Goal: Task Accomplishment & Management: Complete application form

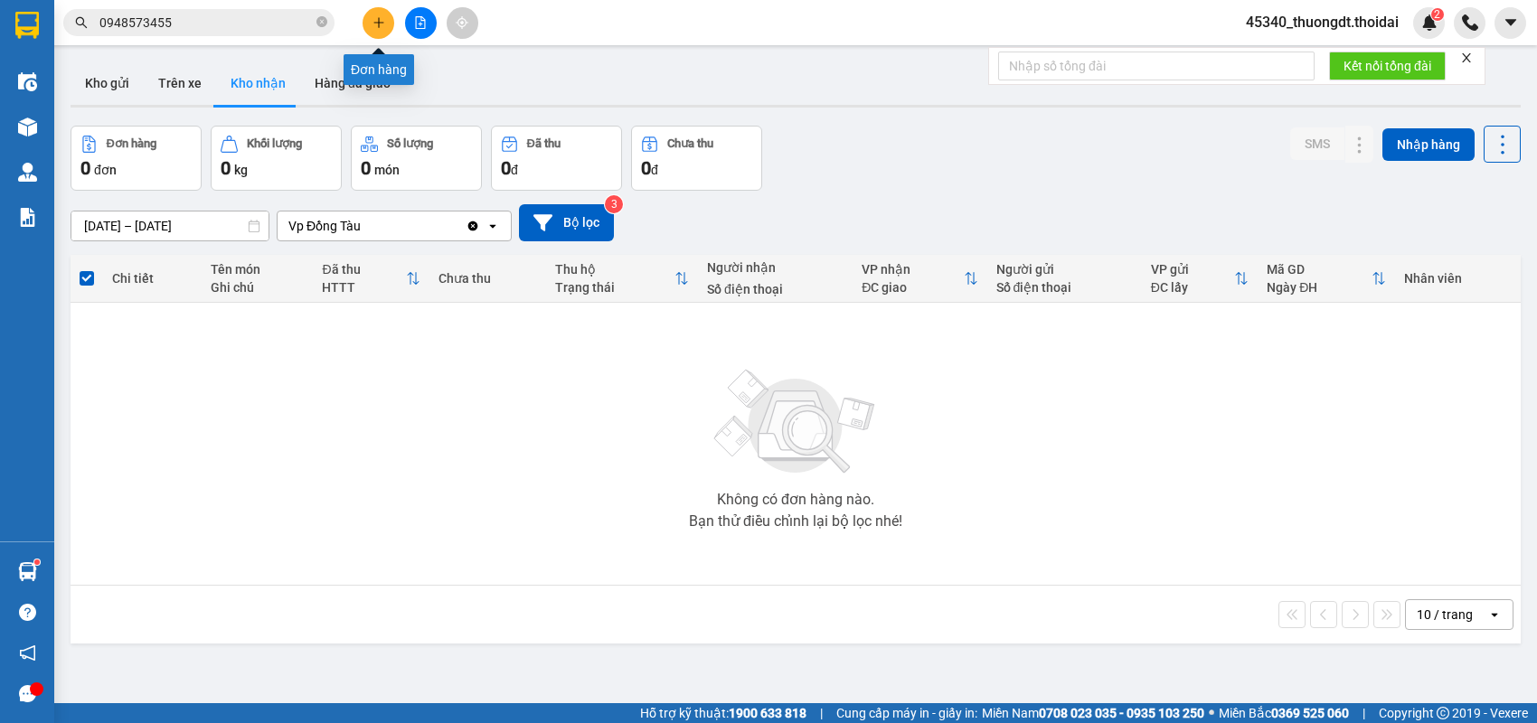
click at [373, 18] on icon "plus" at bounding box center [379, 22] width 13 height 13
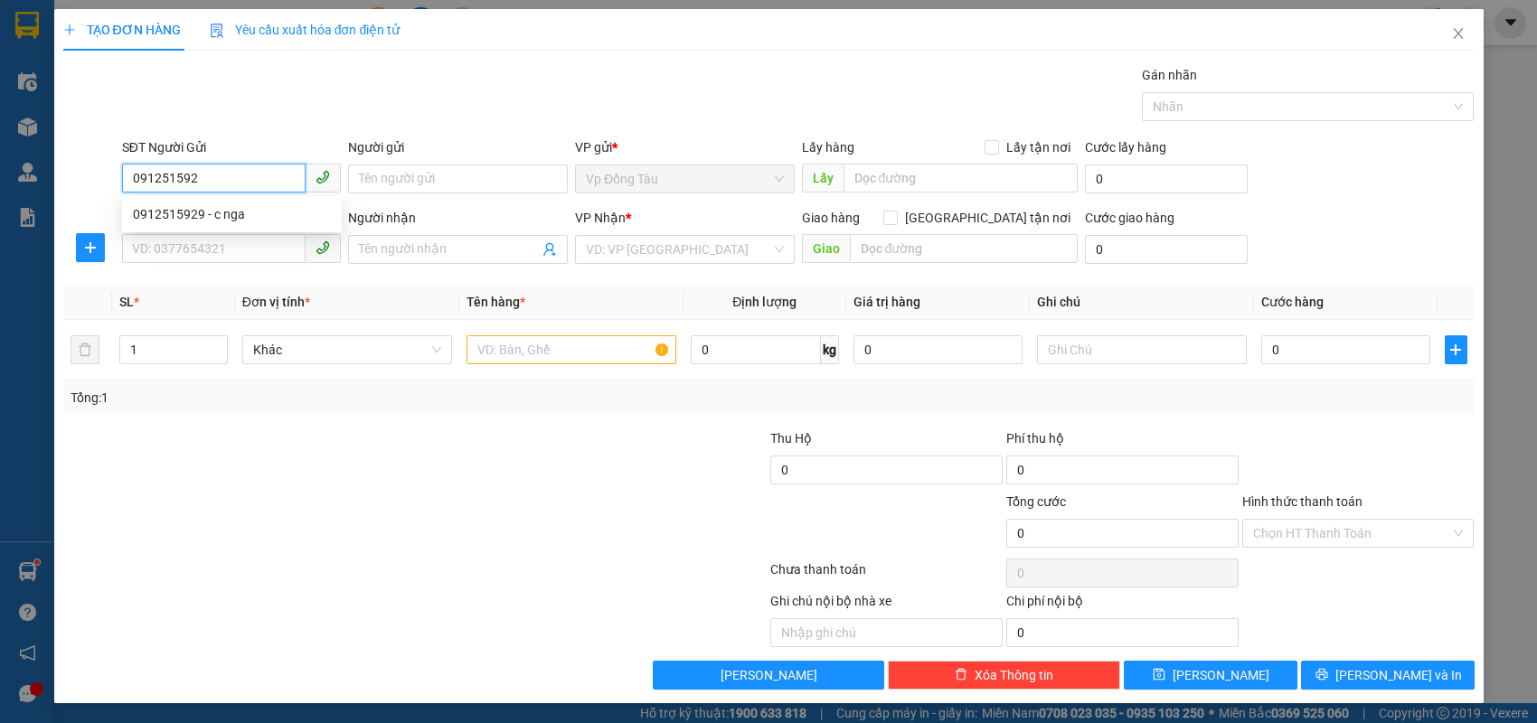
type input "0912515929"
click at [265, 222] on div "0912515929 - c nga" at bounding box center [232, 214] width 198 height 20
type input "c nga"
type input "0912515929"
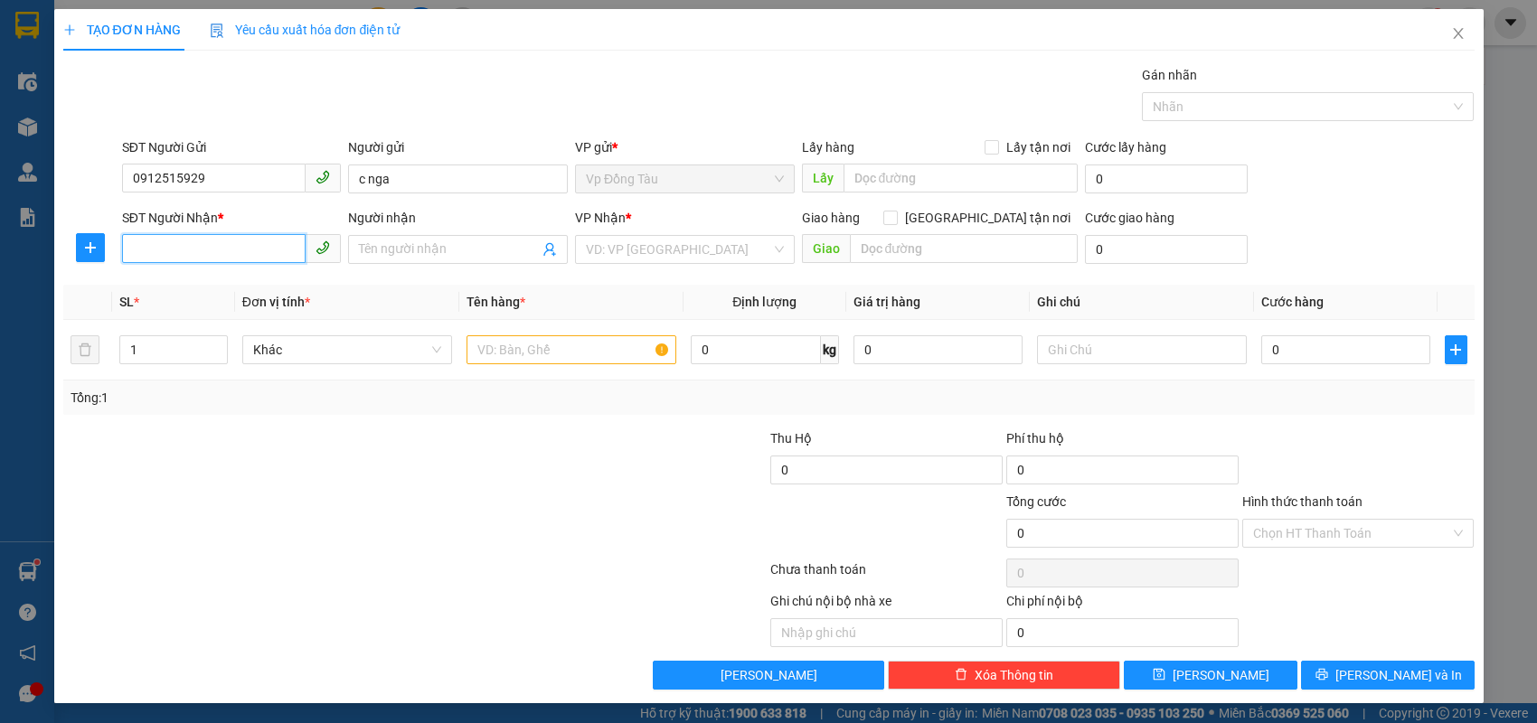
click at [244, 251] on input "SĐT Người Nhận *" at bounding box center [214, 248] width 184 height 29
click at [222, 316] on div "0963108287 - thủy" at bounding box center [232, 314] width 198 height 20
type input "0963108287"
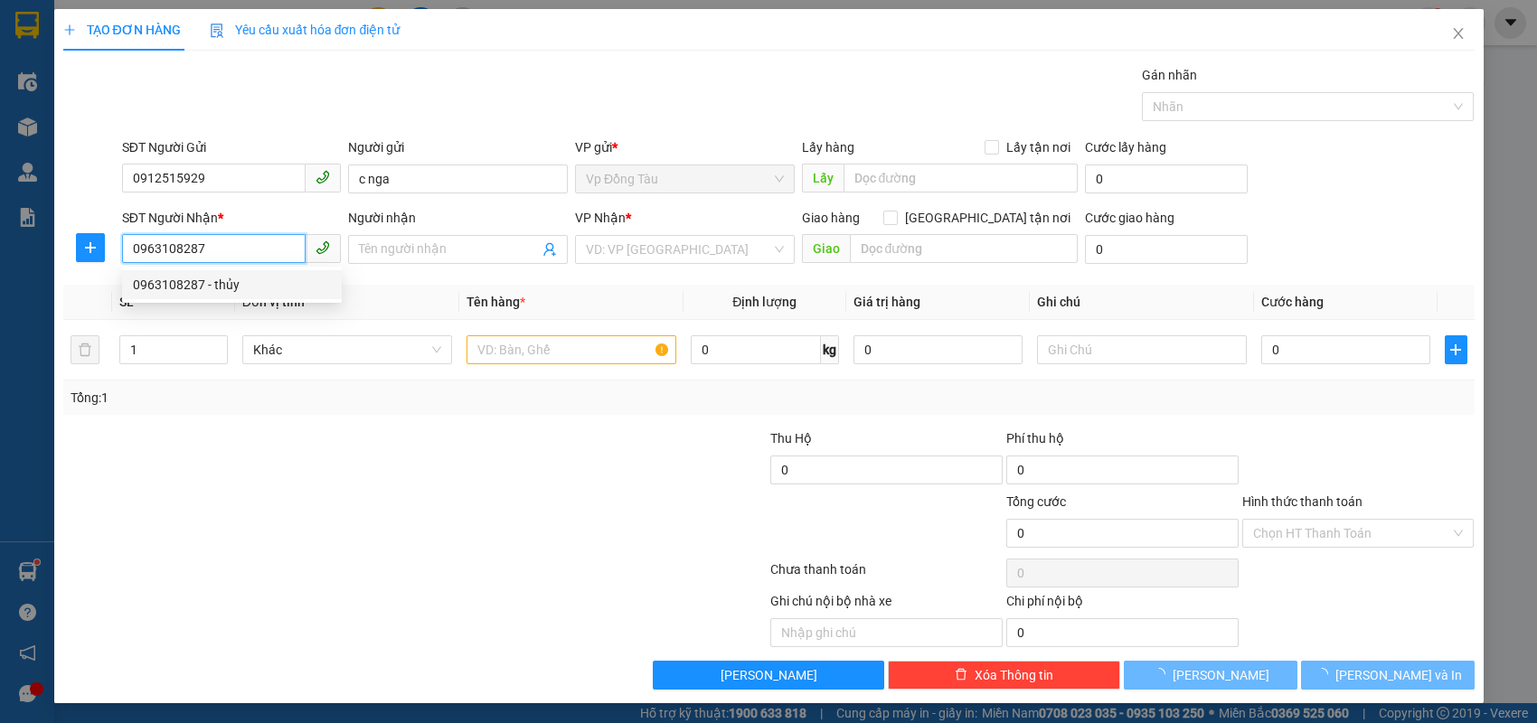
type input "thủy"
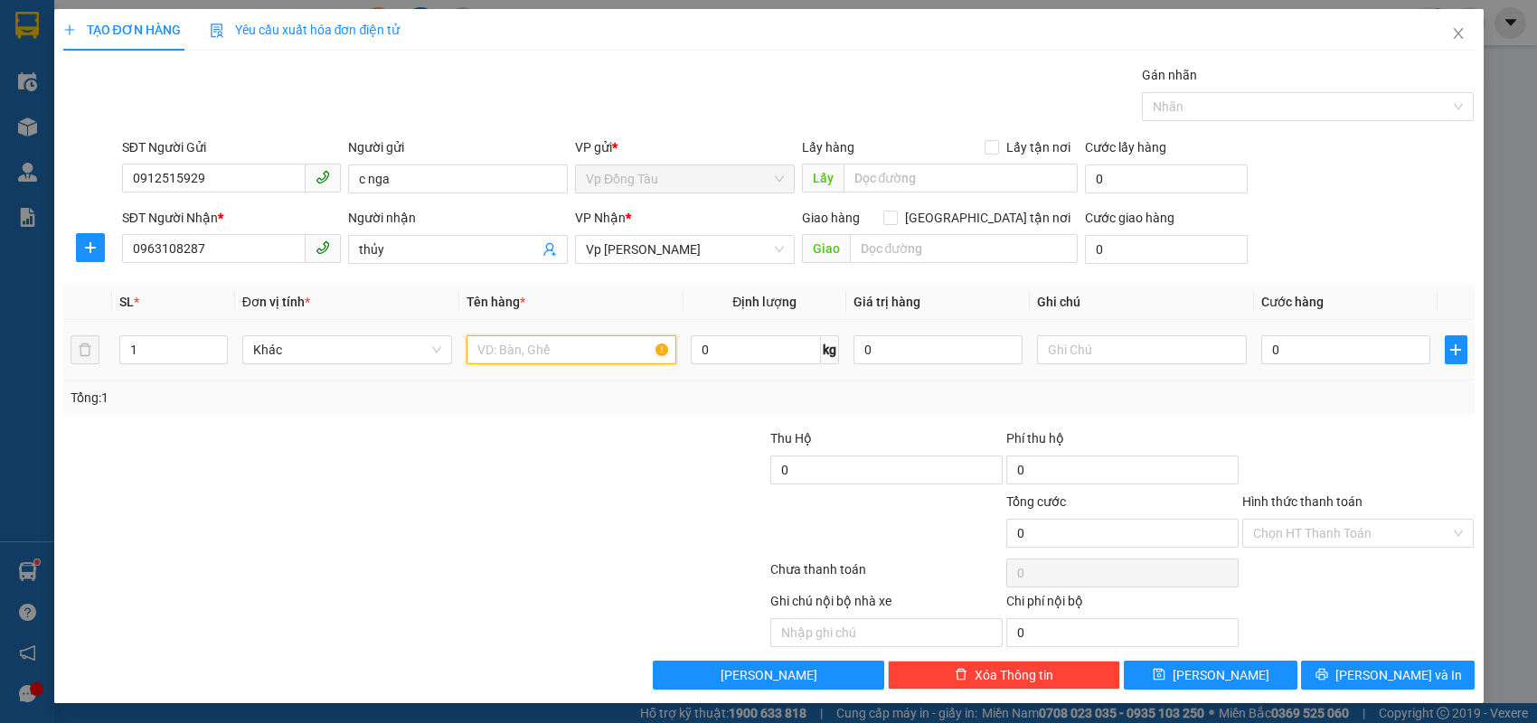
click at [589, 354] on input "text" at bounding box center [572, 349] width 210 height 29
type input "hồ sơ"
click at [1310, 359] on input "0" at bounding box center [1345, 349] width 169 height 29
type input "3"
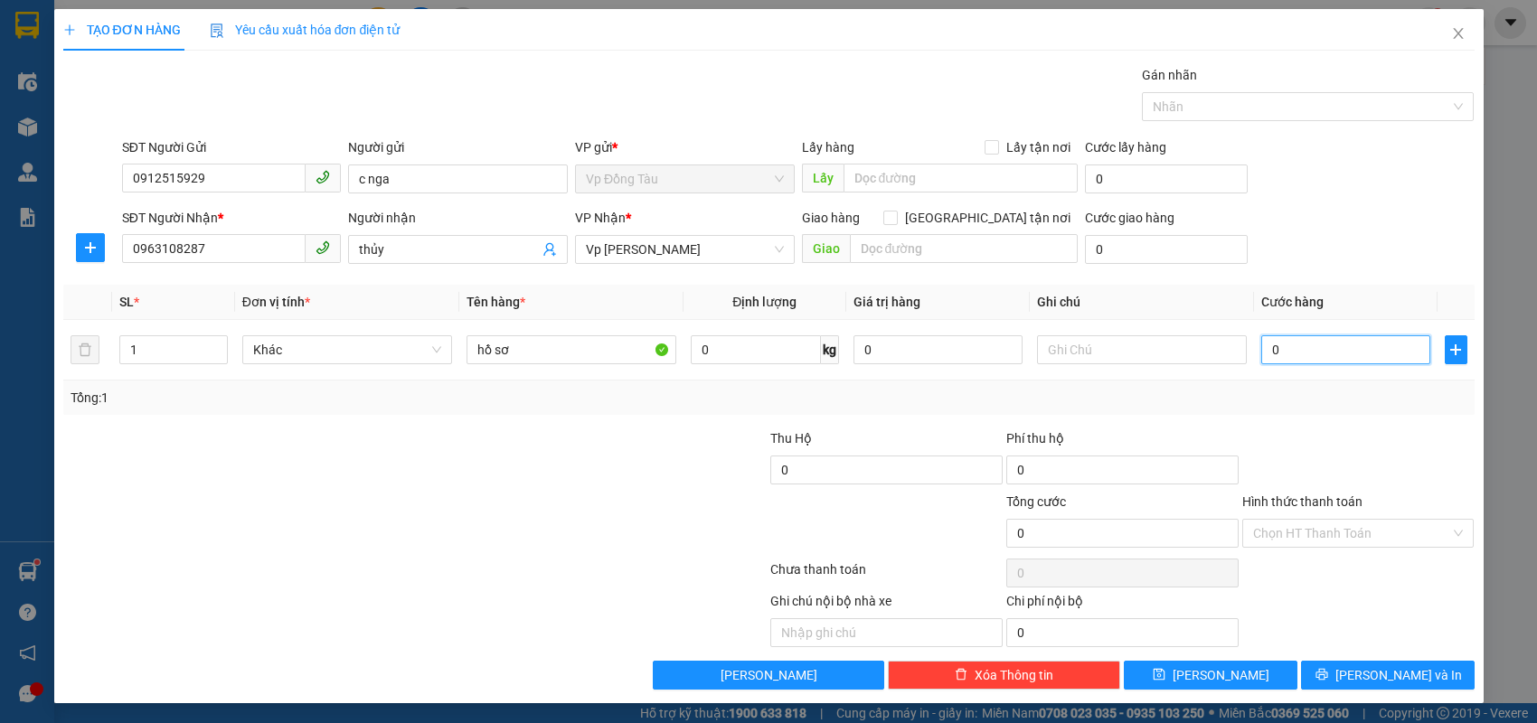
type input "3"
type input "30"
type input "30.000"
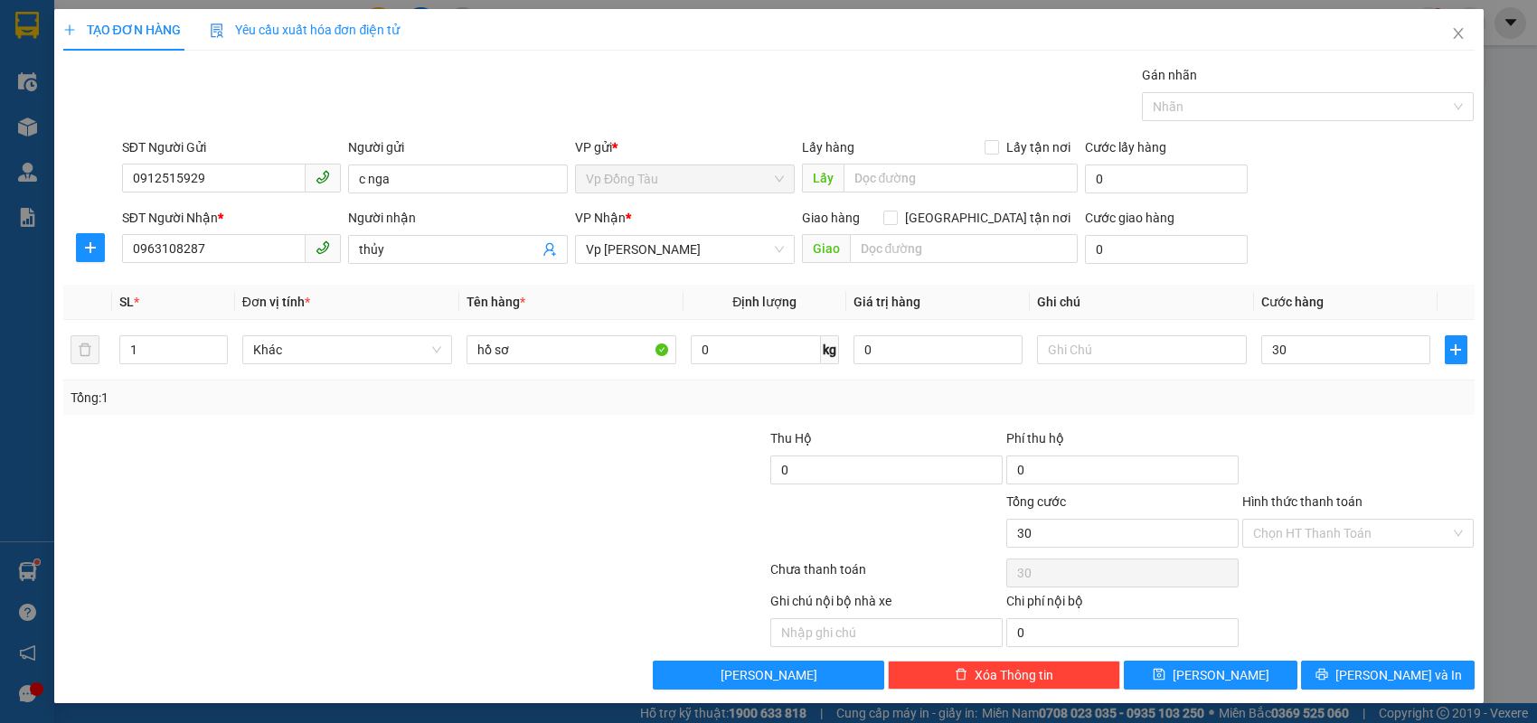
type input "30.000"
click at [1283, 454] on div at bounding box center [1359, 460] width 236 height 63
click at [1401, 530] on input "Hình thức thanh toán" at bounding box center [1352, 533] width 198 height 27
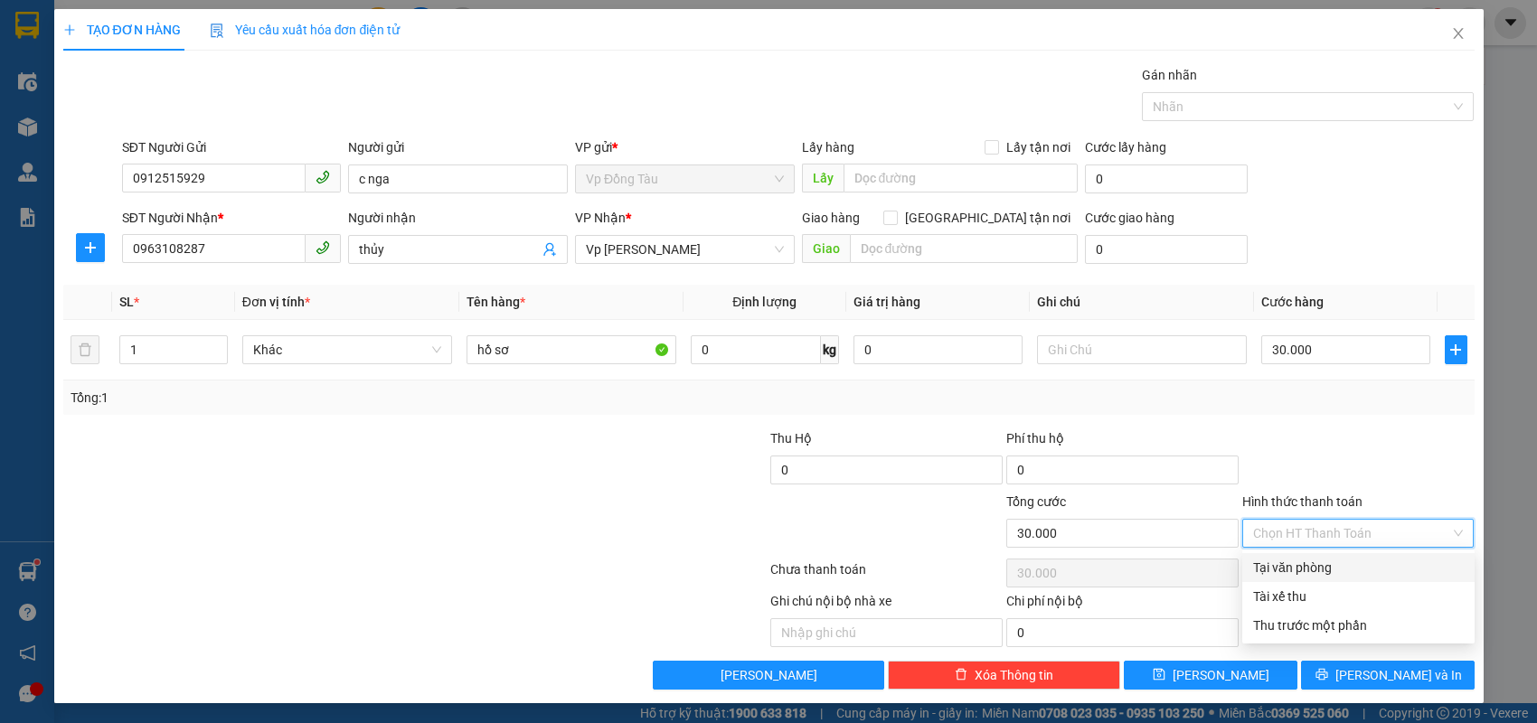
click at [769, 524] on div at bounding box center [887, 523] width 236 height 63
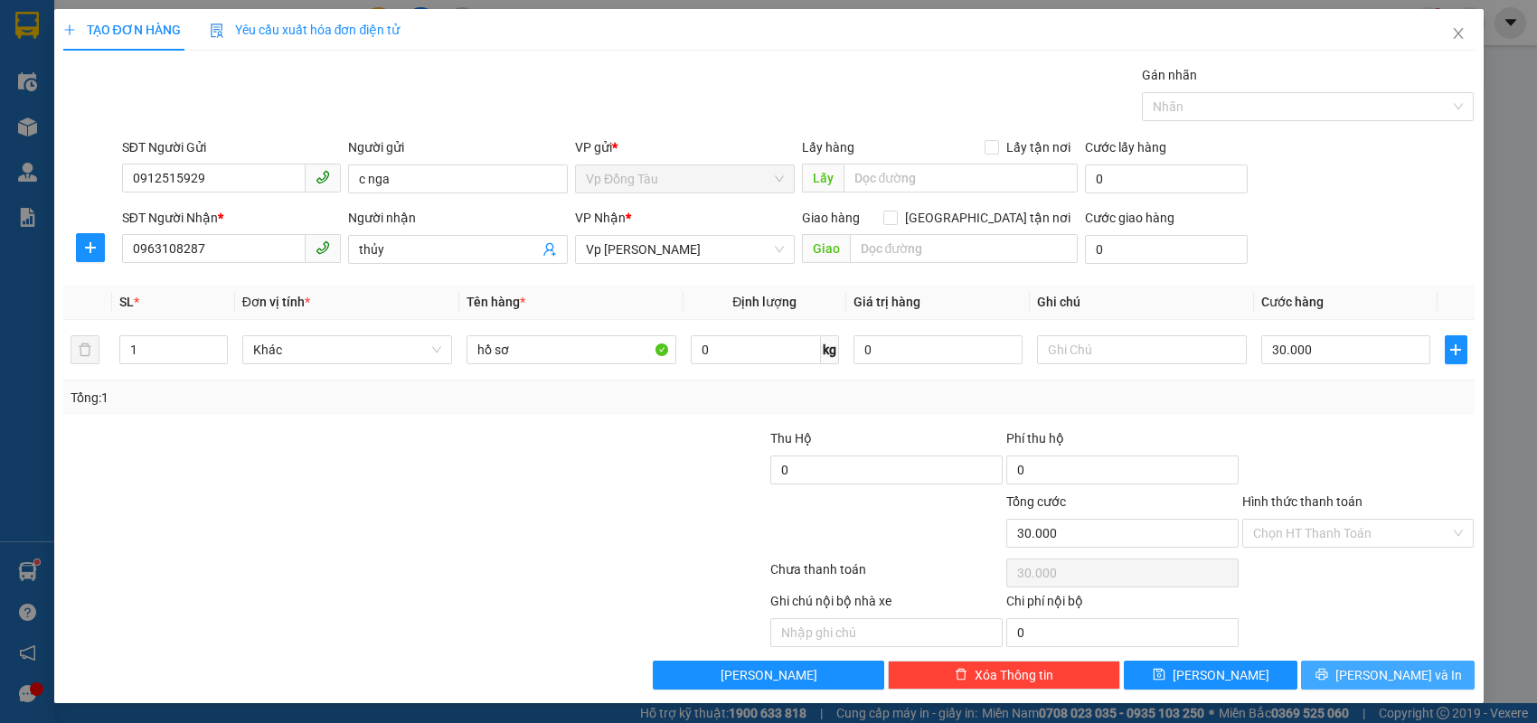
click at [1425, 668] on button "[PERSON_NAME] và In" at bounding box center [1388, 675] width 174 height 29
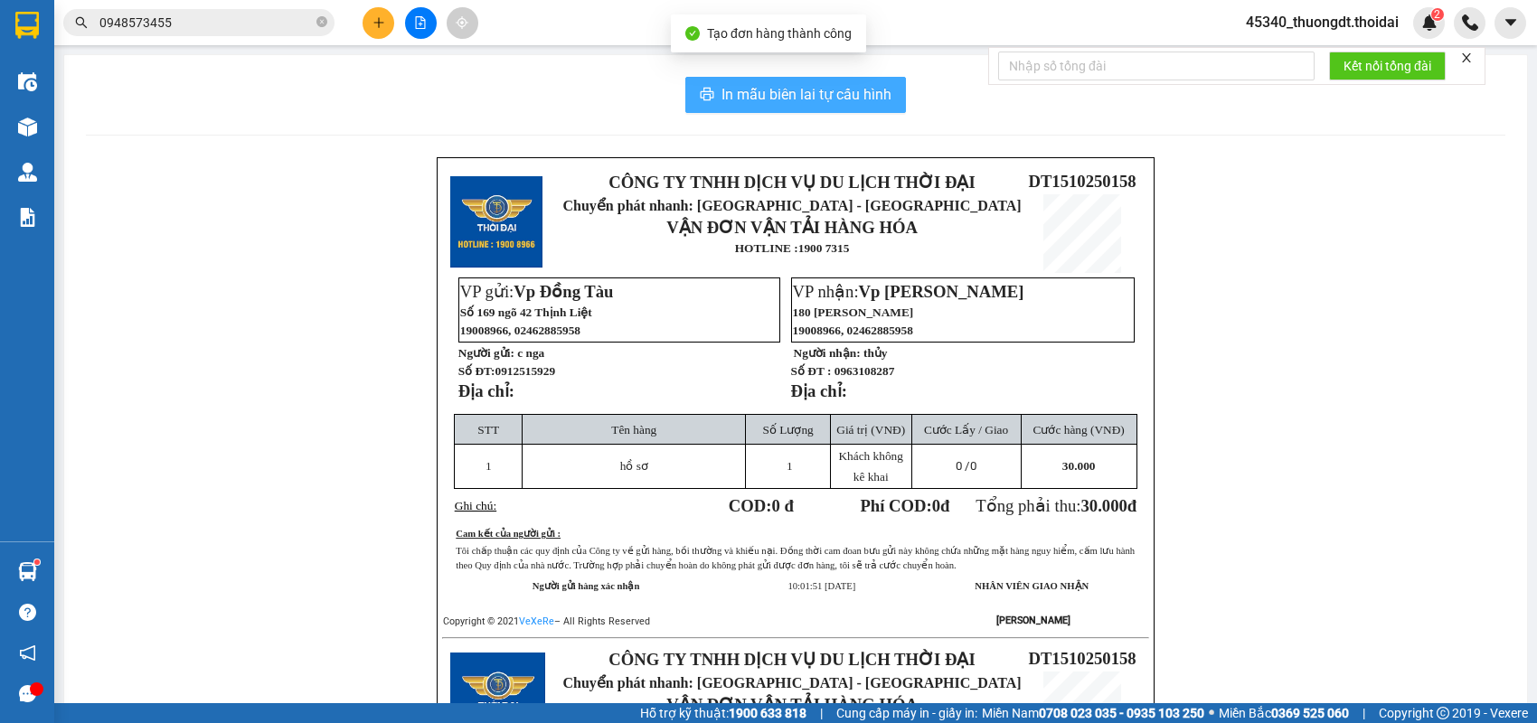
click at [739, 106] on button "In mẫu biên lai tự cấu hình" at bounding box center [795, 95] width 221 height 36
